Goal: Task Accomplishment & Management: Complete application form

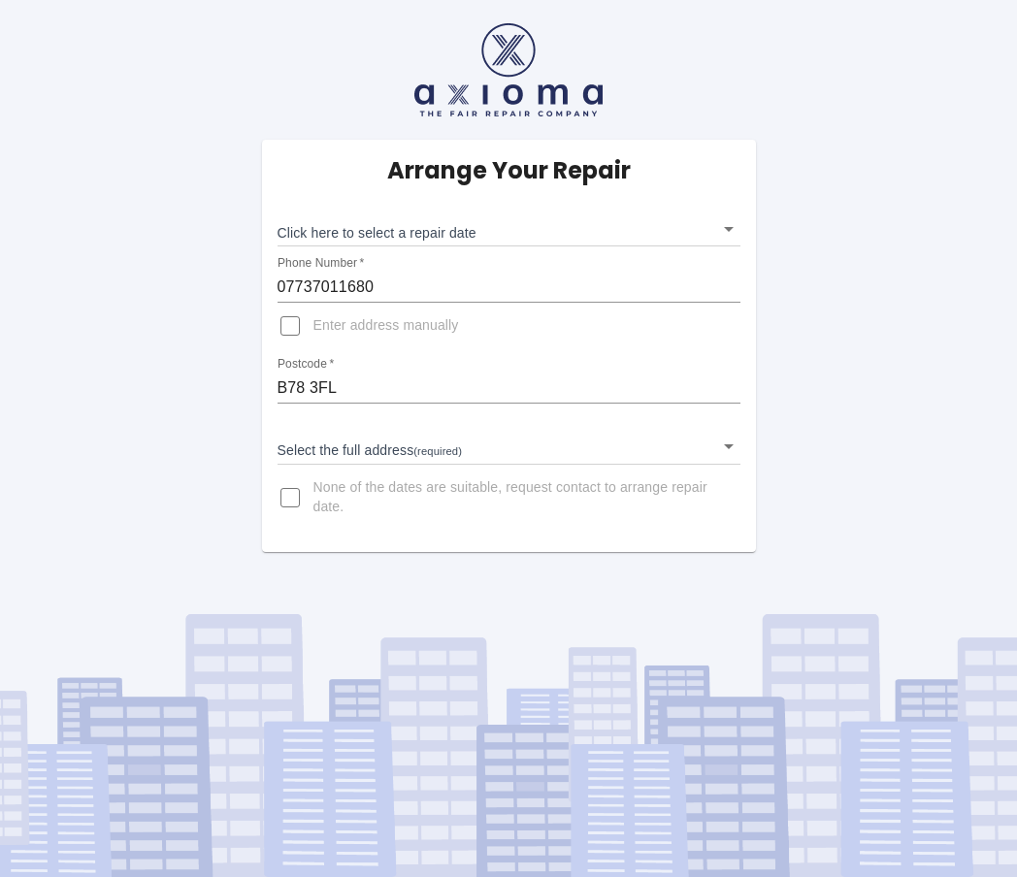
click at [375, 222] on body "Arrange Your Repair Click here to select a repair date ​ Phone Number   * 07737…" at bounding box center [508, 438] width 1017 height 877
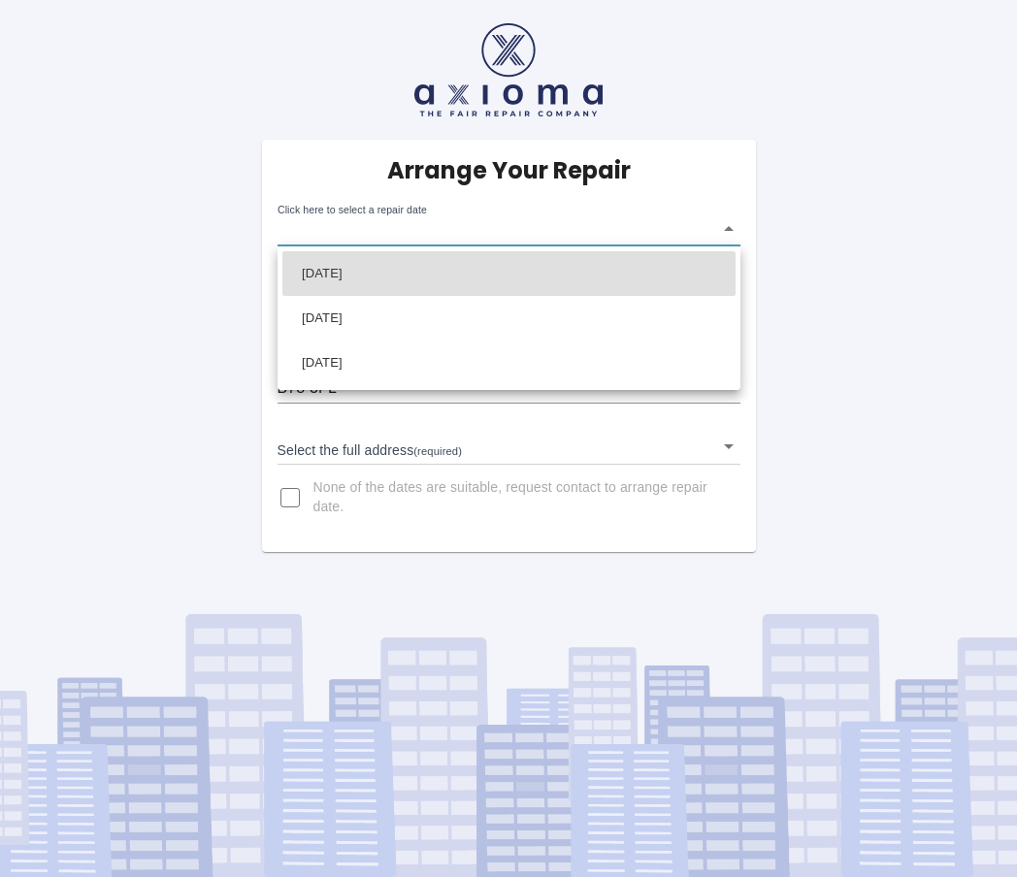
click at [182, 335] on div at bounding box center [508, 438] width 1017 height 877
click at [326, 228] on body "Arrange Your Repair Click here to select a repair date ​ Phone Number   * 07737…" at bounding box center [508, 438] width 1017 height 877
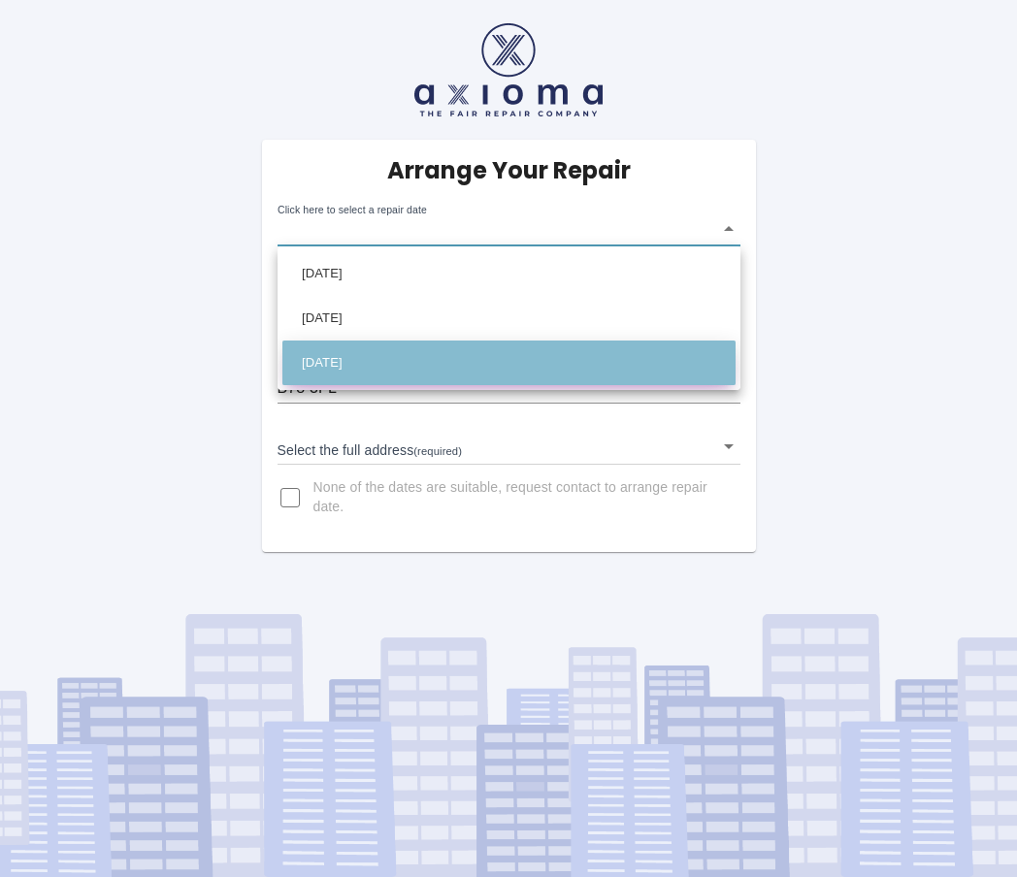
click at [416, 341] on li "[DATE]" at bounding box center [508, 363] width 453 height 45
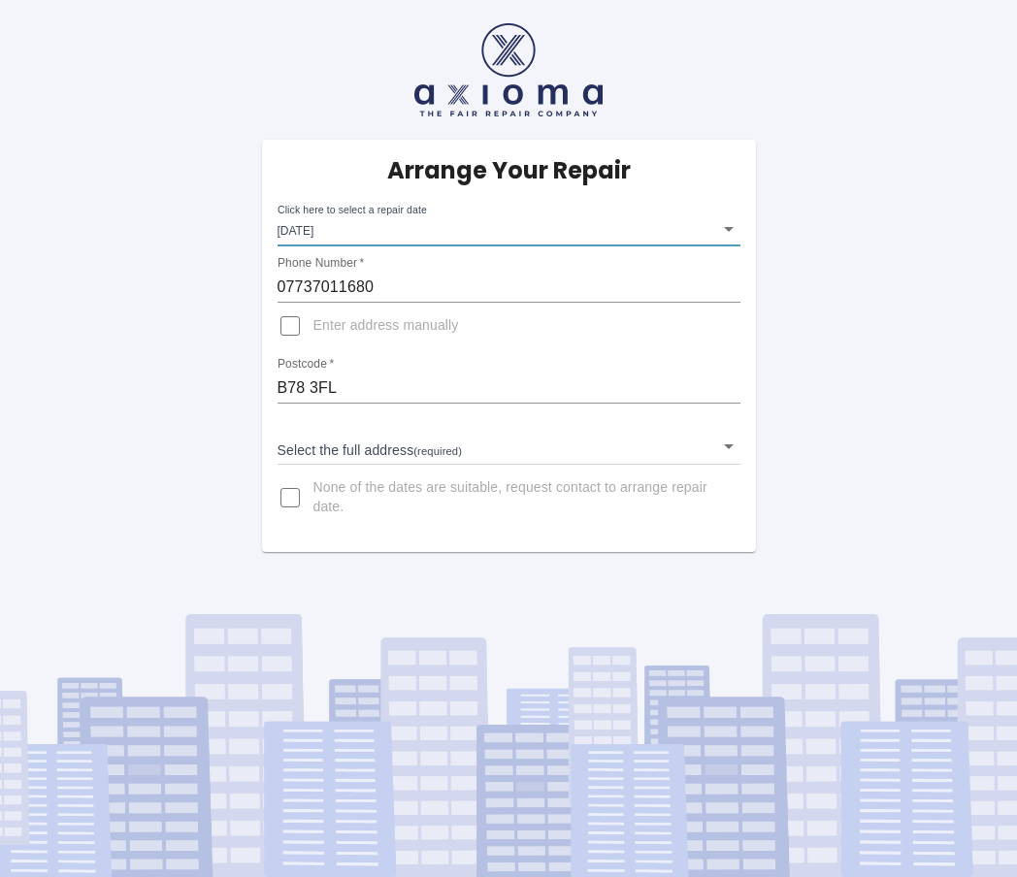
click at [384, 242] on body "Arrange Your Repair Click here to select a repair date [DATE] [DATE]T00:00:00.0…" at bounding box center [508, 438] width 1017 height 877
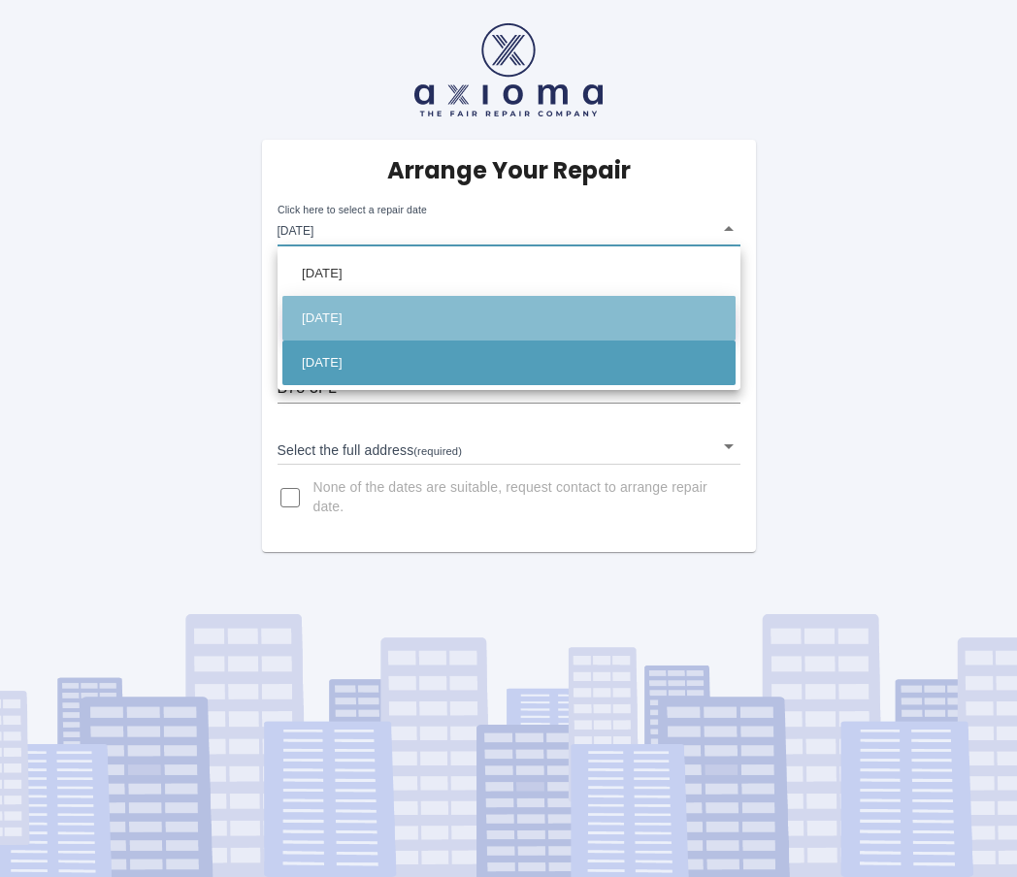
click at [345, 306] on li "[DATE]" at bounding box center [508, 318] width 453 height 45
type input "[DATE]T00:00:00.000Z"
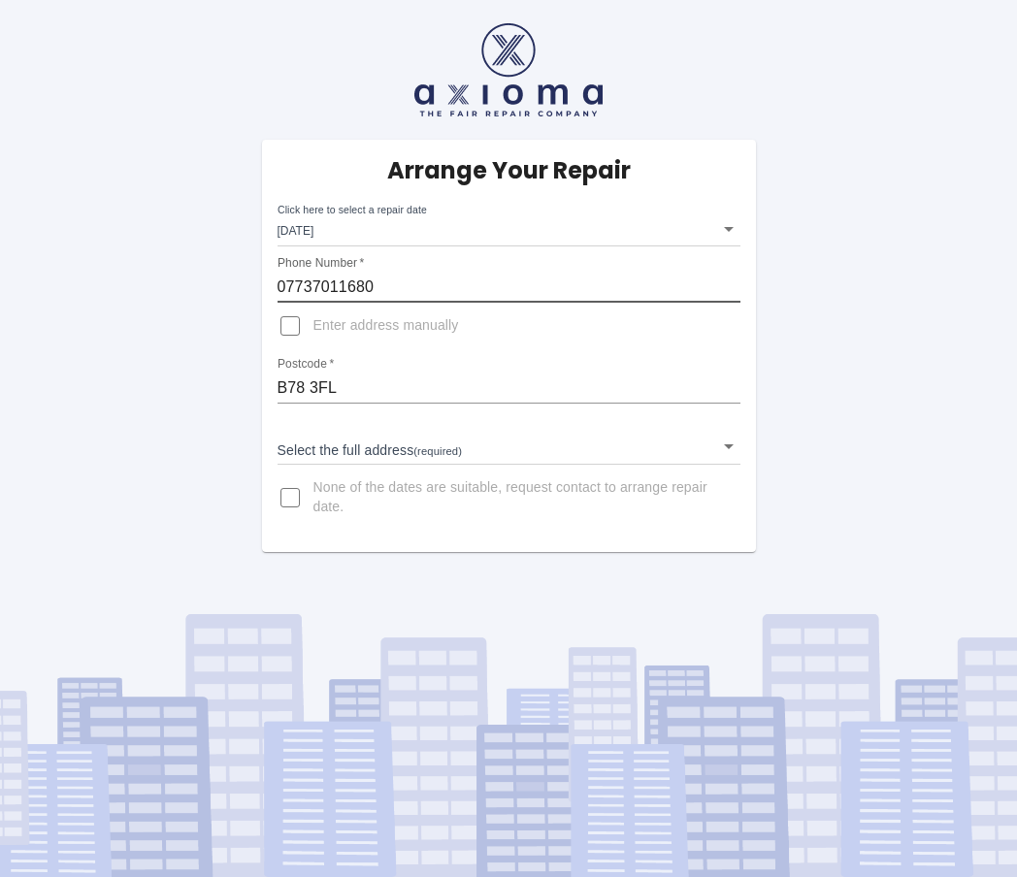
click at [357, 286] on input "07737011680" at bounding box center [508, 287] width 463 height 31
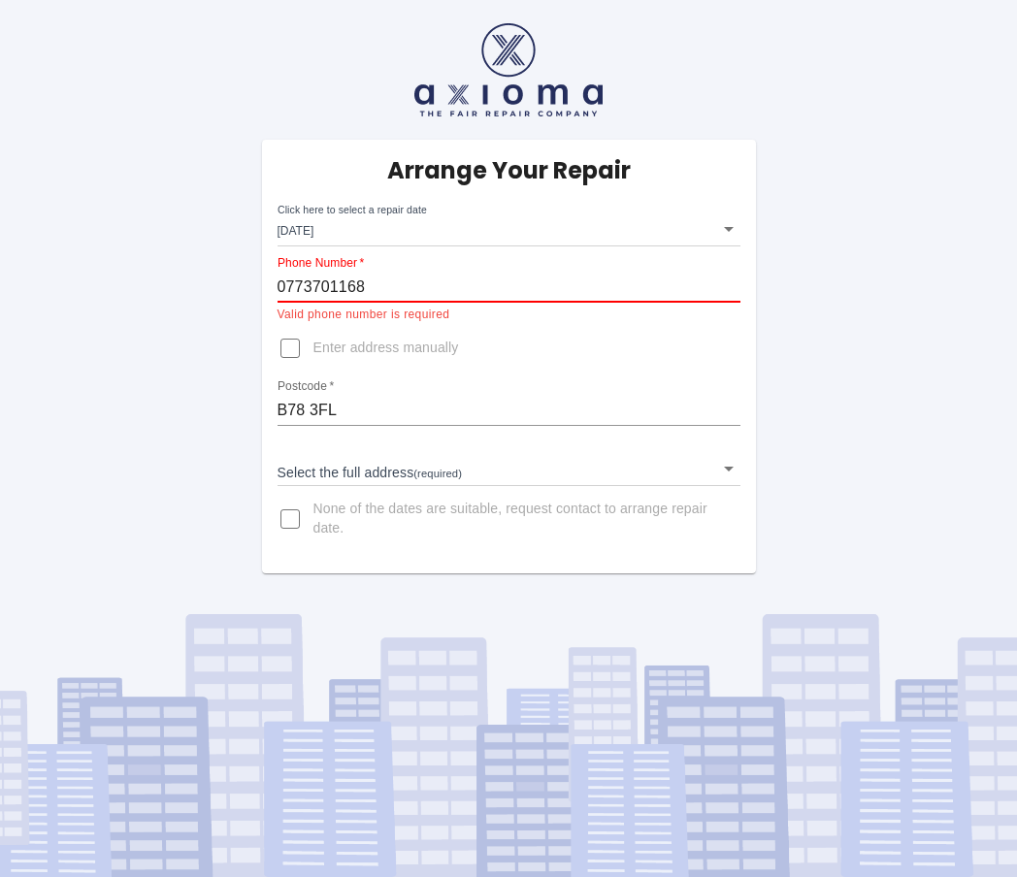
type input "07737011680"
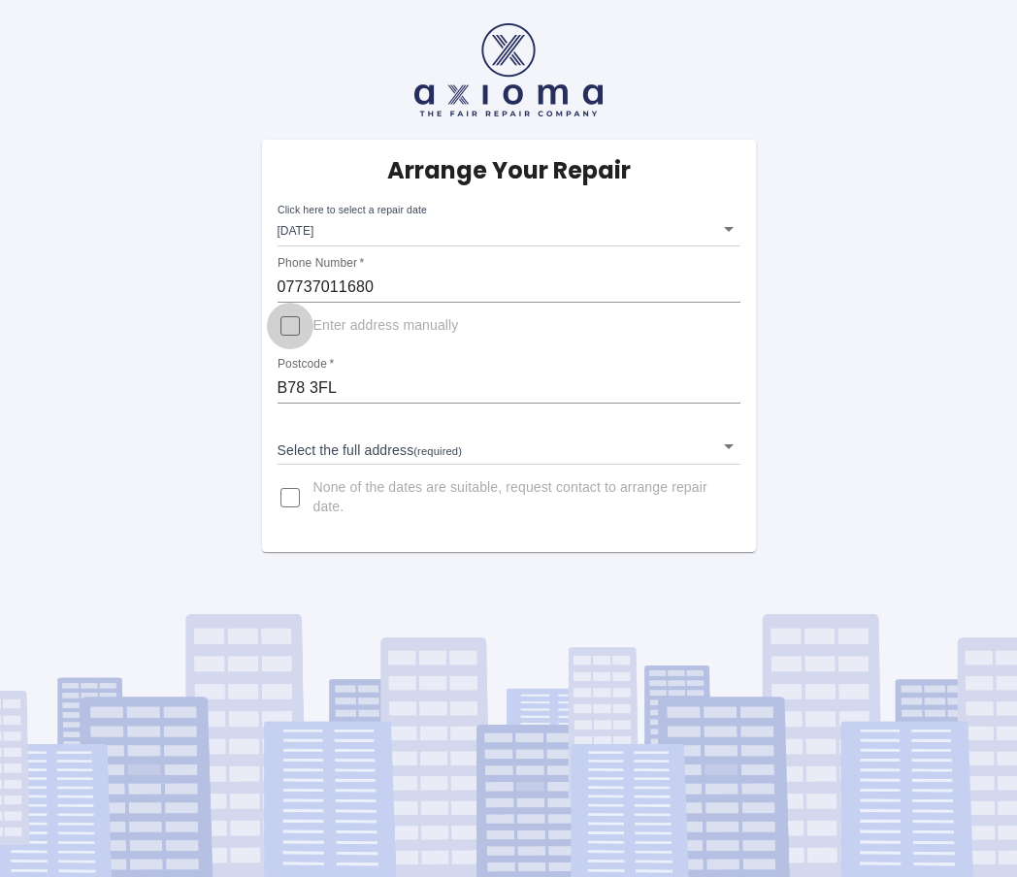
click at [286, 334] on input "Enter address manually" at bounding box center [290, 326] width 47 height 47
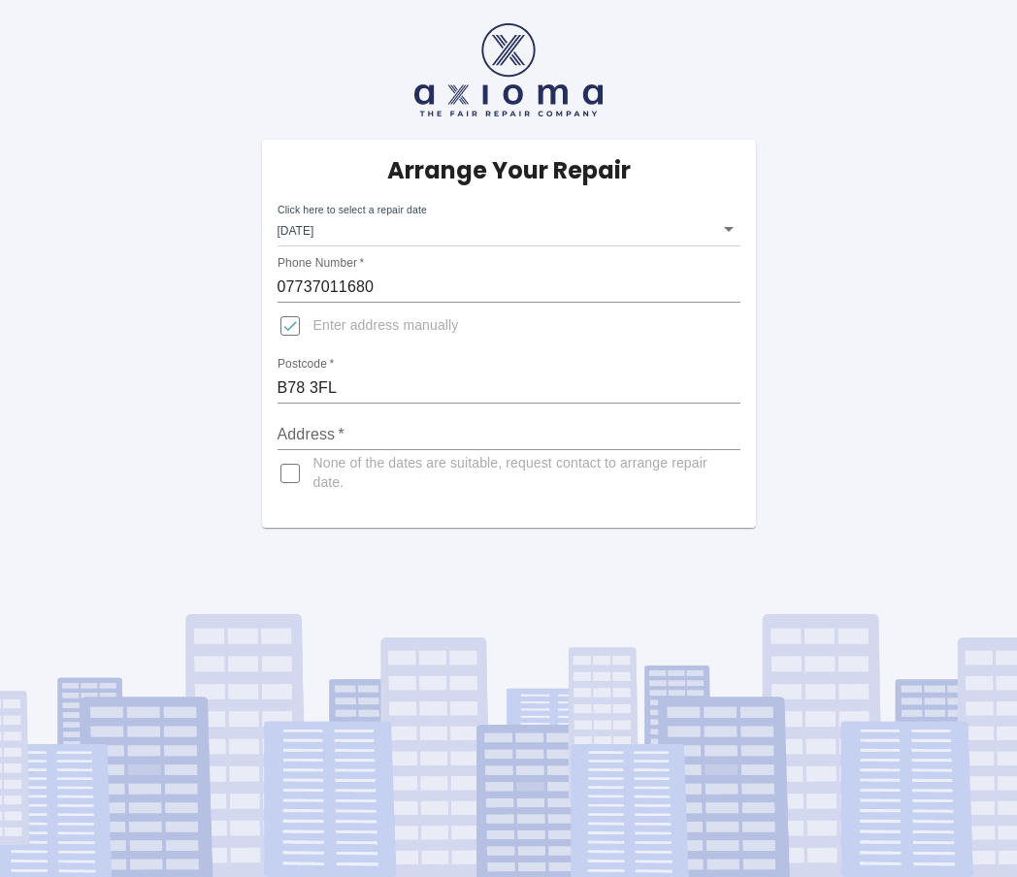
click at [286, 334] on input "Enter address manually" at bounding box center [290, 326] width 47 height 47
checkbox input "false"
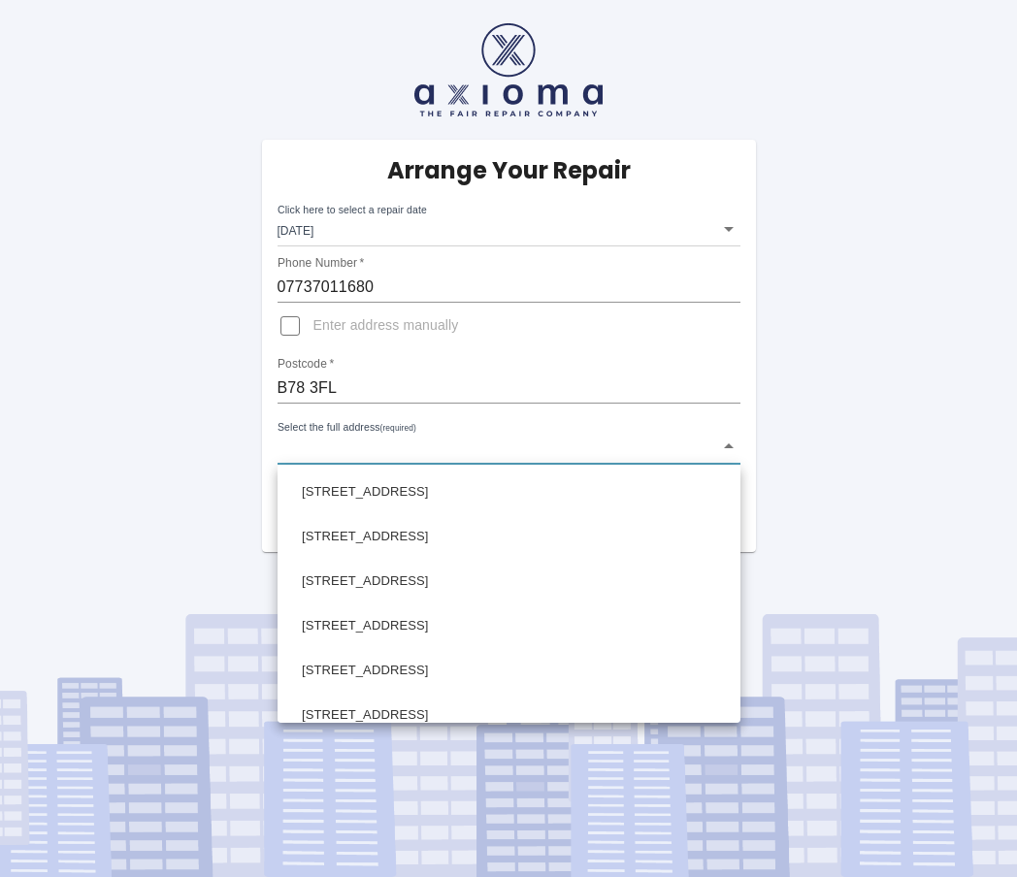
click at [316, 450] on body "Arrange Your Repair Click here to select a repair date [DATE] [DATE]T00:00:00.0…" at bounding box center [508, 438] width 1017 height 877
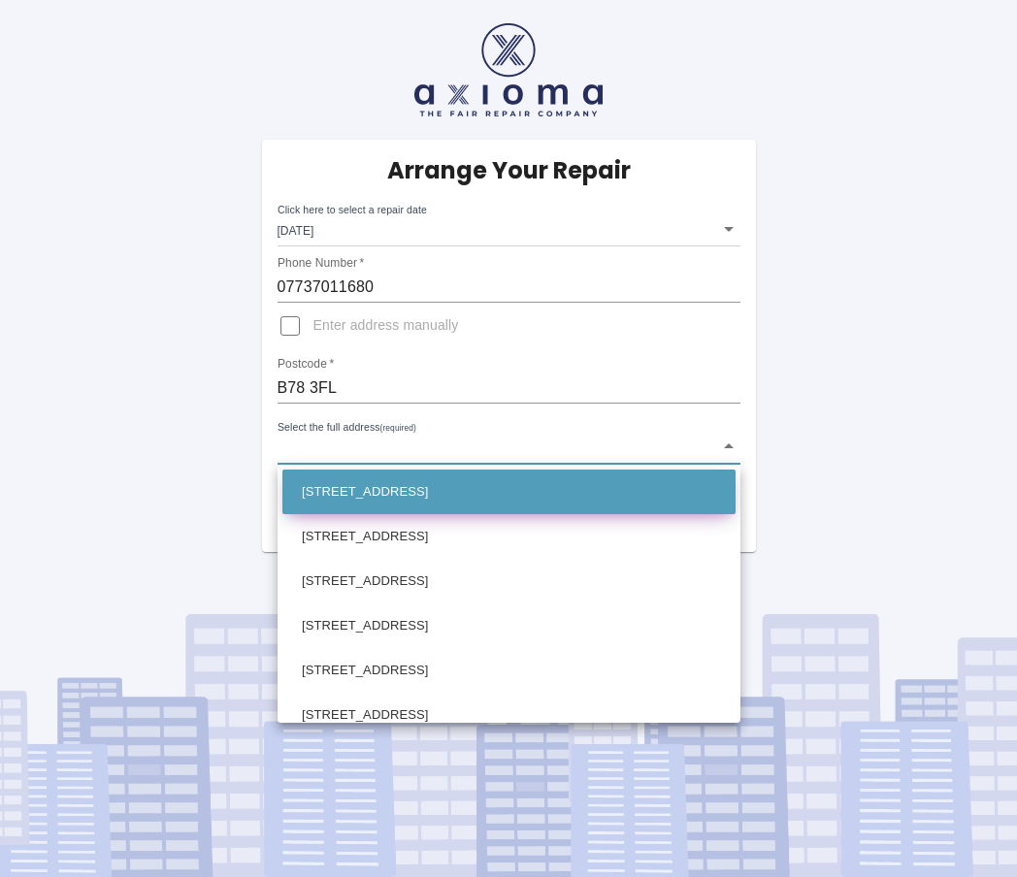
click at [347, 489] on li "[STREET_ADDRESS]" at bounding box center [508, 492] width 453 height 45
type input "[STREET_ADDRESS]"
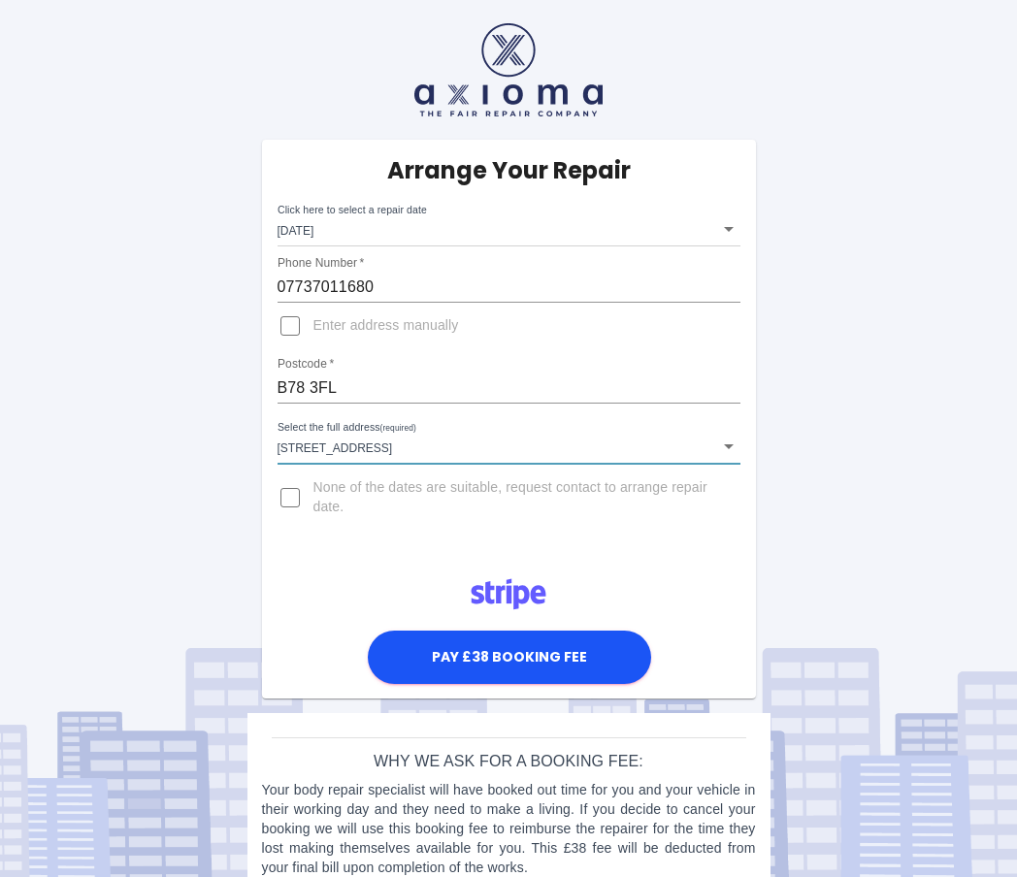
click at [293, 501] on input "None of the dates are suitable, request contact to arrange repair date." at bounding box center [290, 497] width 47 height 47
checkbox input "true"
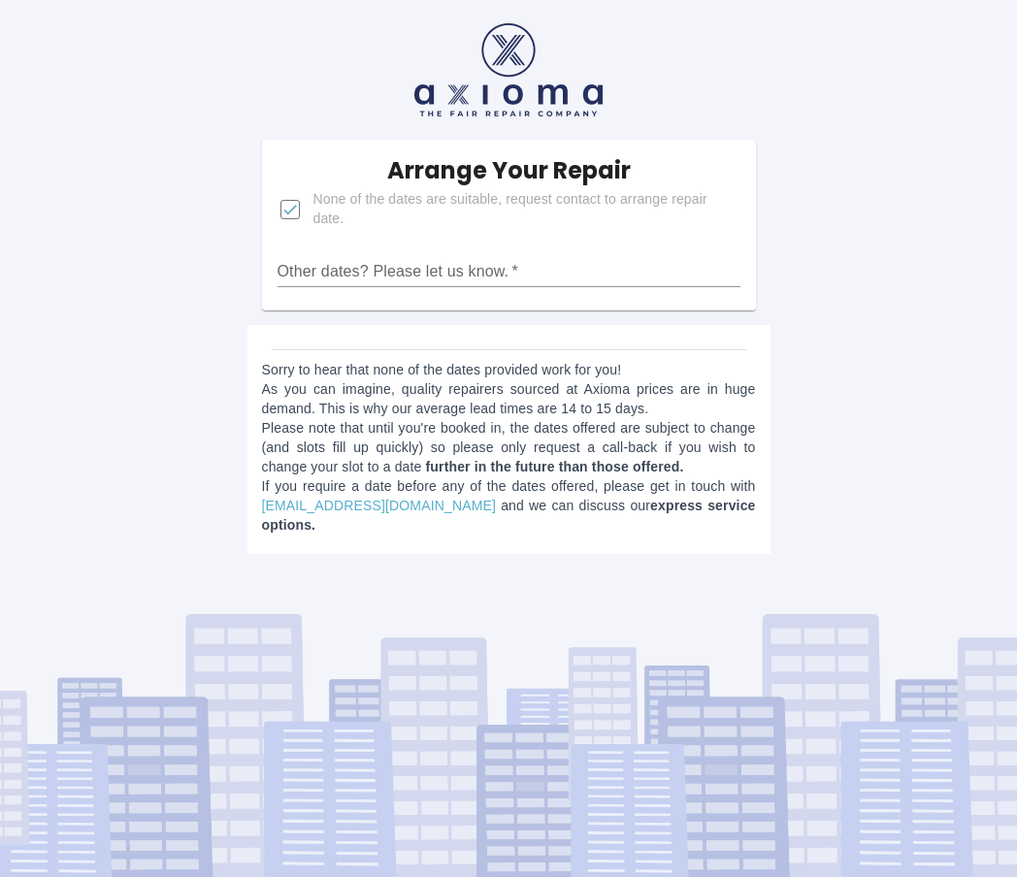
click at [815, 277] on div "Arrange Your Repair None of the dates are suitable, request contact to arrange …" at bounding box center [508, 284] width 1046 height 569
